Goal: Check status: Check status

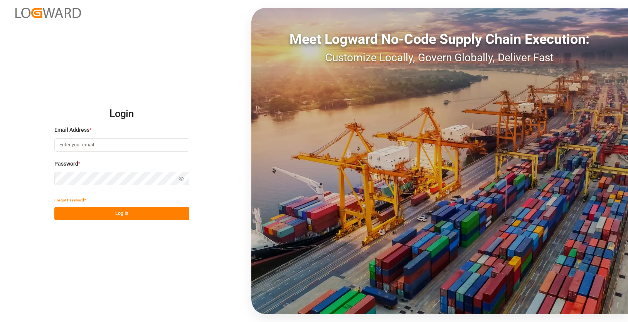
type input "[EMAIL_ADDRESS][DOMAIN_NAME]"
click at [138, 217] on button "Log In" at bounding box center [121, 213] width 135 height 13
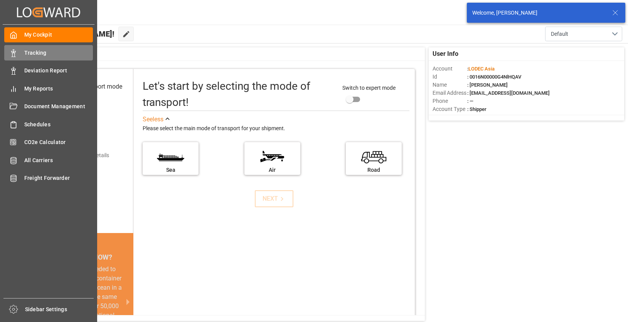
click at [16, 50] on icon at bounding box center [14, 53] width 8 height 8
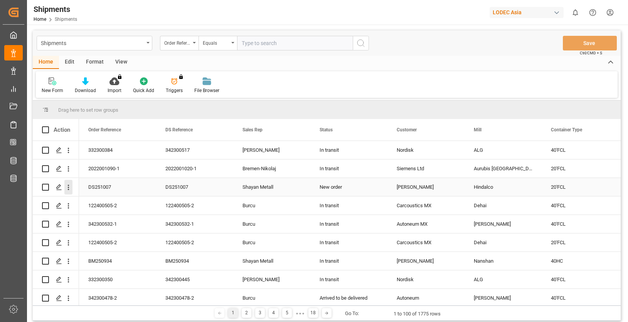
click at [70, 187] on icon "open menu" at bounding box center [68, 188] width 8 height 8
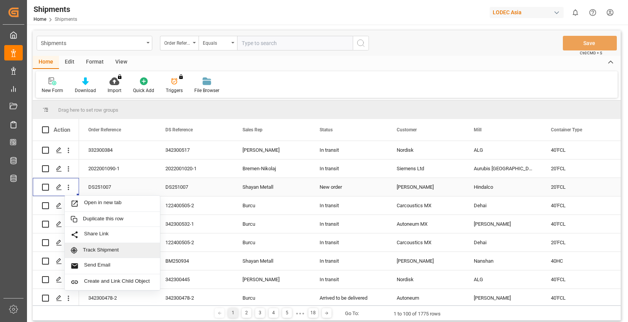
click at [135, 248] on span "Track Shipment" at bounding box center [118, 250] width 71 height 7
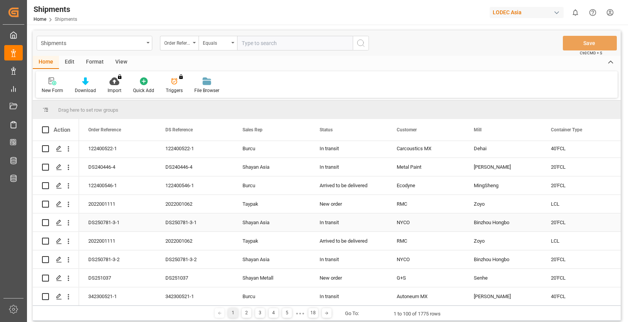
scroll to position [540, 0]
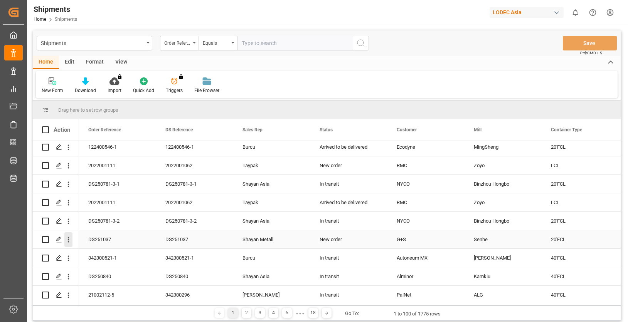
click at [67, 239] on icon "open menu" at bounding box center [68, 240] width 8 height 8
click at [121, 257] on span "Open in new tab" at bounding box center [119, 256] width 70 height 8
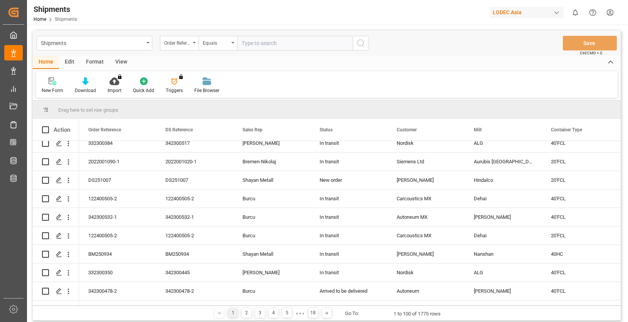
scroll to position [0, 0]
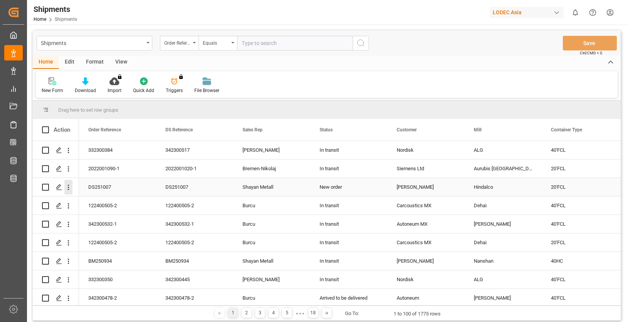
click at [71, 187] on icon "open menu" at bounding box center [68, 188] width 8 height 8
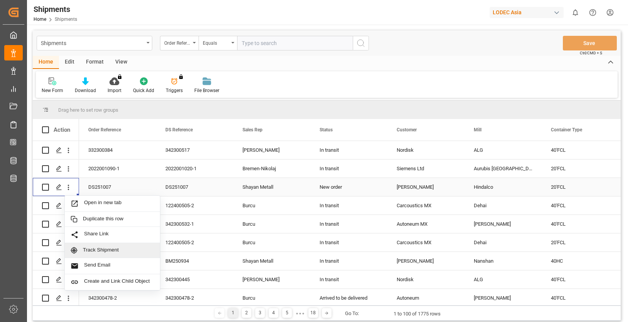
click at [122, 249] on span "Track Shipment" at bounding box center [118, 250] width 71 height 7
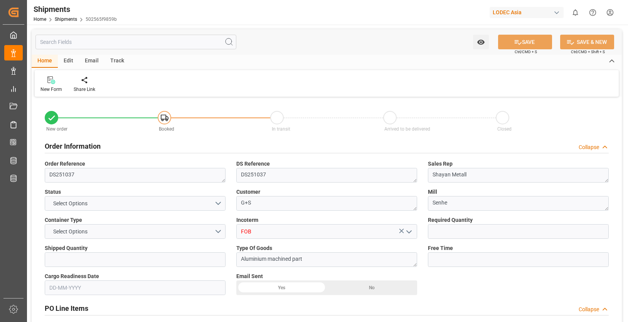
type input "1"
type input "10"
type input "9778806"
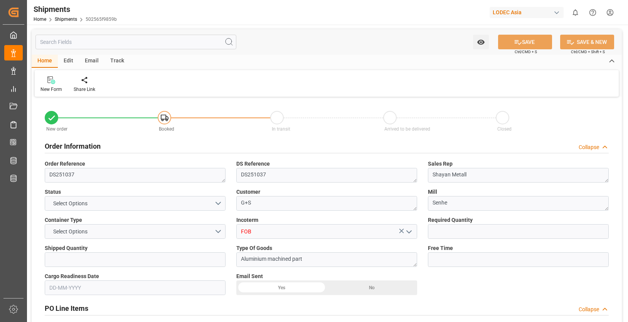
type input "CNQDG"
type input "DEHAM"
type input "27-06-2025"
type input "30-07-2025 00:00"
type input "17-09-2025 00:00"
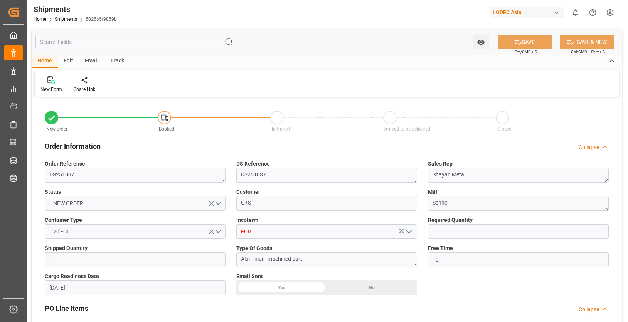
click at [117, 64] on div "Track" at bounding box center [116, 61] width 25 height 13
click at [51, 88] on div "Tracking" at bounding box center [49, 89] width 18 height 7
type input "1"
type input "10"
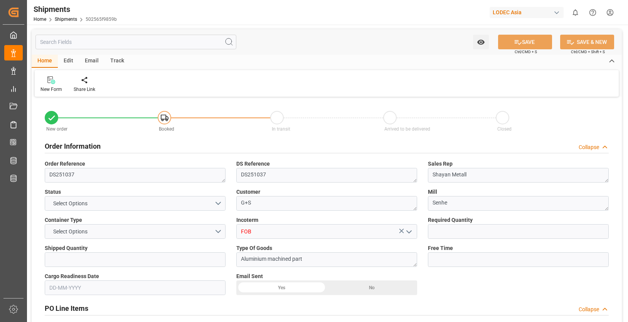
type input "9778806"
type input "CNQDG"
type input "DEHAM"
type input "27-06-2025"
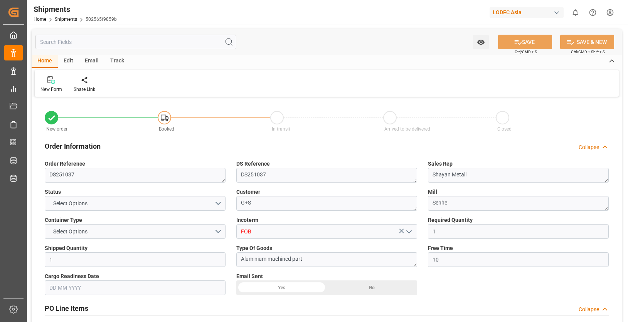
type input "30-07-2025 00:00"
type input "17-09-2025 00:00"
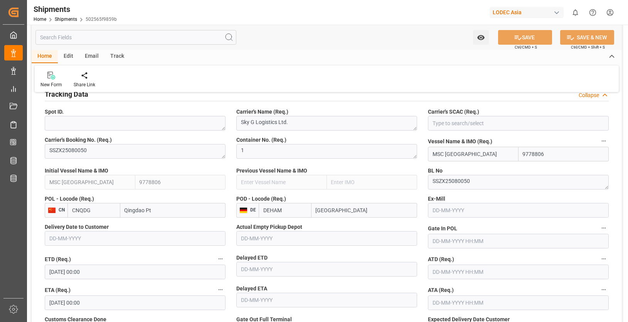
scroll to position [424, 0]
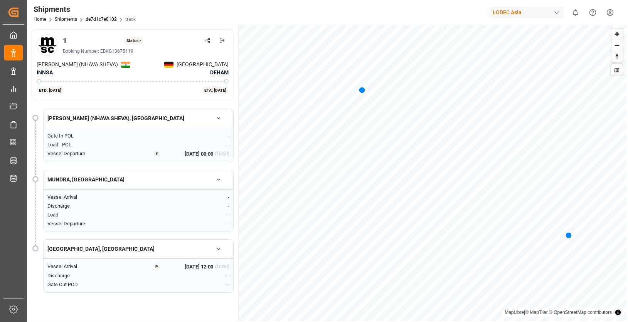
scroll to position [39, 0]
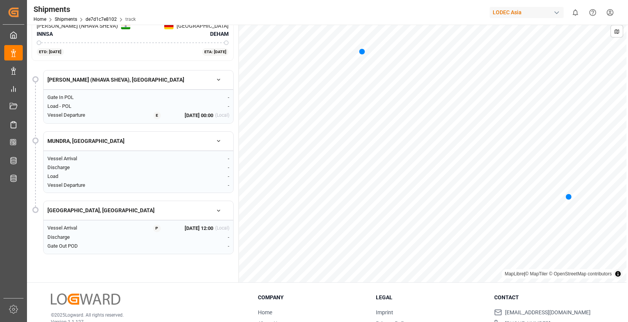
click at [217, 141] on icon "button" at bounding box center [218, 140] width 5 height 5
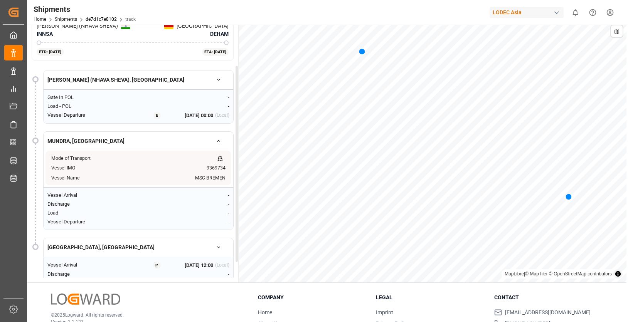
click at [217, 141] on icon "button" at bounding box center [218, 140] width 5 height 5
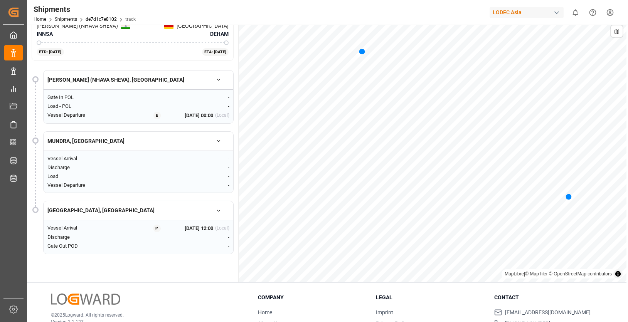
click at [217, 209] on icon "button" at bounding box center [218, 210] width 5 height 5
click at [219, 213] on icon "button" at bounding box center [218, 210] width 5 height 5
